Goal: Transaction & Acquisition: Book appointment/travel/reservation

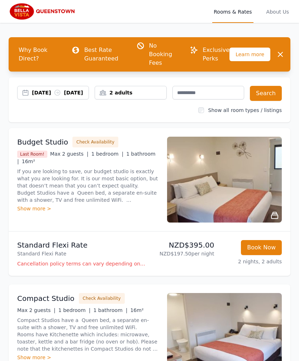
click at [41, 92] on div "[DATE] [DATE]" at bounding box center [60, 92] width 57 height 7
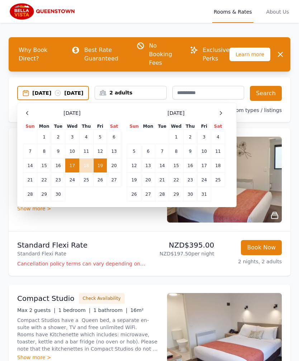
click at [39, 96] on div "[DATE] [DATE]" at bounding box center [60, 92] width 56 height 7
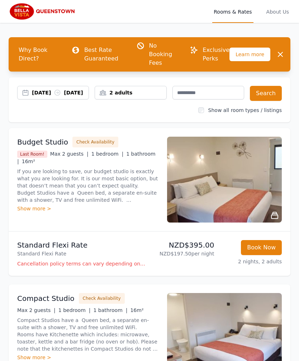
click at [39, 93] on div "[DATE] [DATE]" at bounding box center [60, 92] width 57 height 7
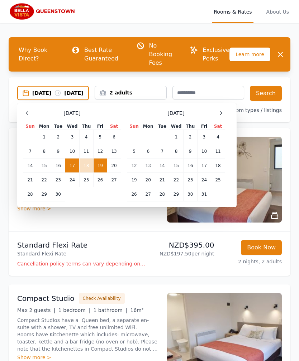
click at [227, 115] on div "[DATE] Sun Mon Tue Wed Thu Fri Sat 1 2 3 4 5 6 7 8 9 10 11 12 13 14 15 16 17 18…" at bounding box center [127, 155] width 208 height 93
click at [224, 116] on div at bounding box center [220, 113] width 9 height 9
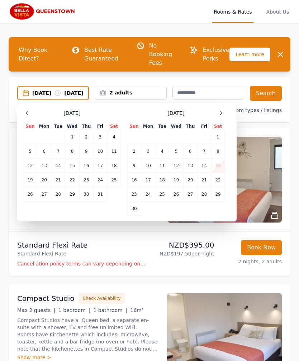
click at [221, 116] on icon at bounding box center [221, 113] width 6 height 6
click at [219, 115] on icon at bounding box center [221, 113] width 6 height 6
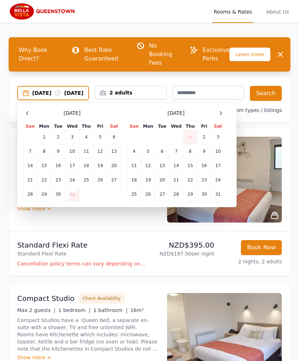
click at [222, 116] on icon at bounding box center [221, 113] width 6 height 6
click at [205, 152] on td "10" at bounding box center [204, 151] width 14 height 14
click at [150, 166] on td "13" at bounding box center [148, 166] width 14 height 14
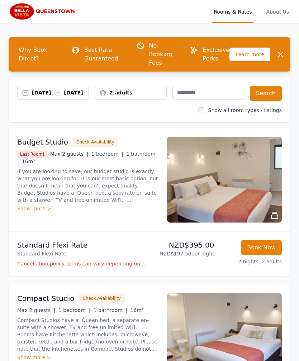
click at [119, 90] on div "2 adults" at bounding box center [130, 92] width 71 height 7
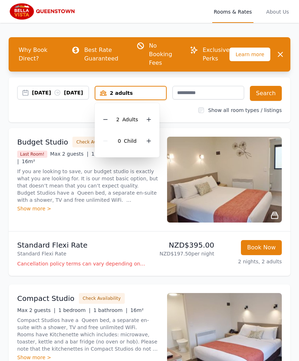
click at [105, 117] on icon at bounding box center [105, 120] width 6 height 6
click at [270, 92] on button "Search" at bounding box center [265, 93] width 32 height 15
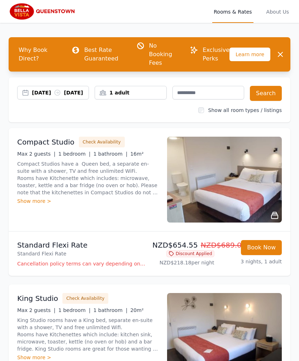
click at [252, 195] on img at bounding box center [224, 180] width 115 height 86
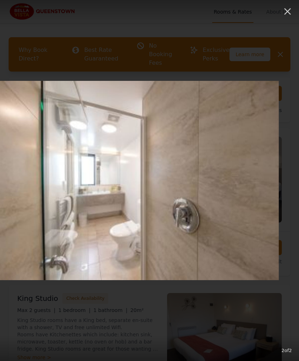
click at [220, 139] on img at bounding box center [129, 180] width 299 height 199
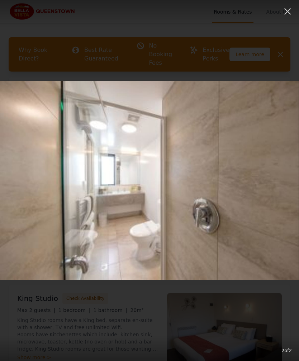
click at [289, 11] on icon "button" at bounding box center [286, 11] width 11 height 11
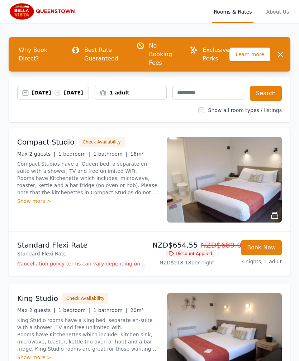
click at [60, 267] on p "Cancellation policy terms can vary depending on the promotion employed and the …" at bounding box center [81, 263] width 129 height 7
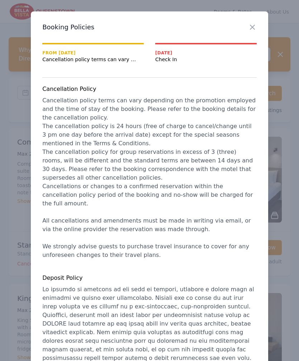
click at [69, 55] on span "From [DATE]" at bounding box center [92, 53] width 101 height 6
click at [252, 24] on icon "button" at bounding box center [252, 27] width 9 height 9
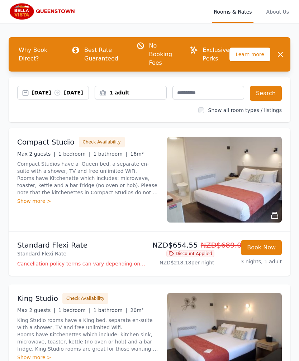
click at [28, 201] on div "Show more >" at bounding box center [87, 201] width 141 height 7
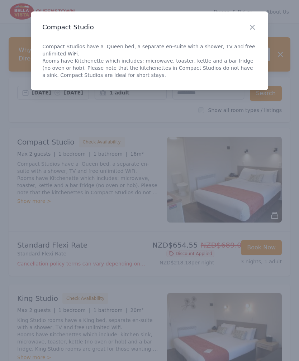
click at [252, 29] on icon "button" at bounding box center [252, 27] width 9 height 9
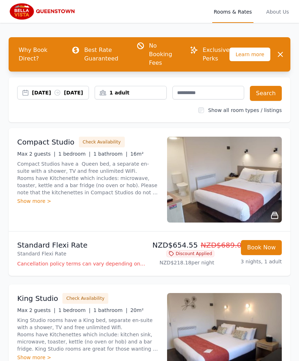
click at [248, 164] on img at bounding box center [224, 180] width 115 height 86
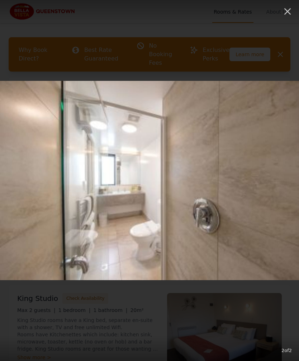
click at [286, 13] on icon "button" at bounding box center [287, 11] width 7 height 7
